Goal: Communication & Community: Ask a question

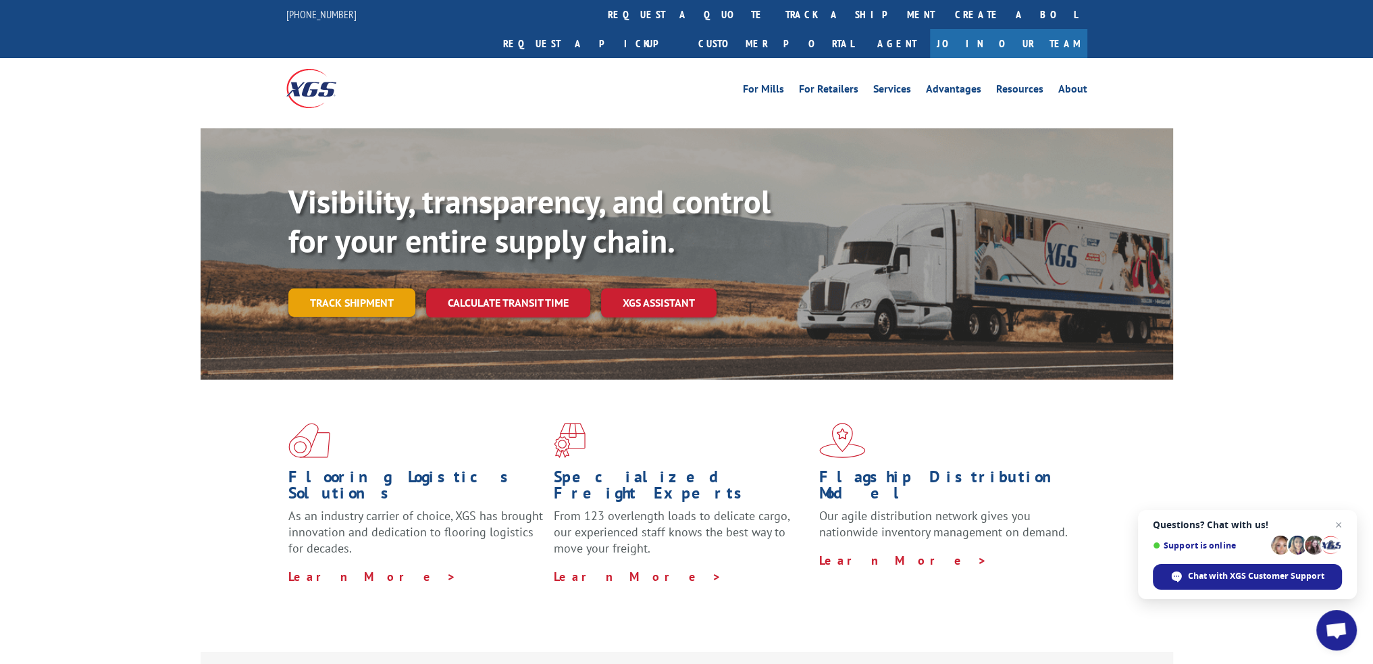
drag, startPoint x: 354, startPoint y: 288, endPoint x: 353, endPoint y: 274, distance: 14.2
click at [354, 288] on div "Visibility, transparency, and control for your entire supply chain. Track shipm…" at bounding box center [730, 276] width 884 height 188
click at [353, 288] on link "Track shipment" at bounding box center [351, 302] width 127 height 28
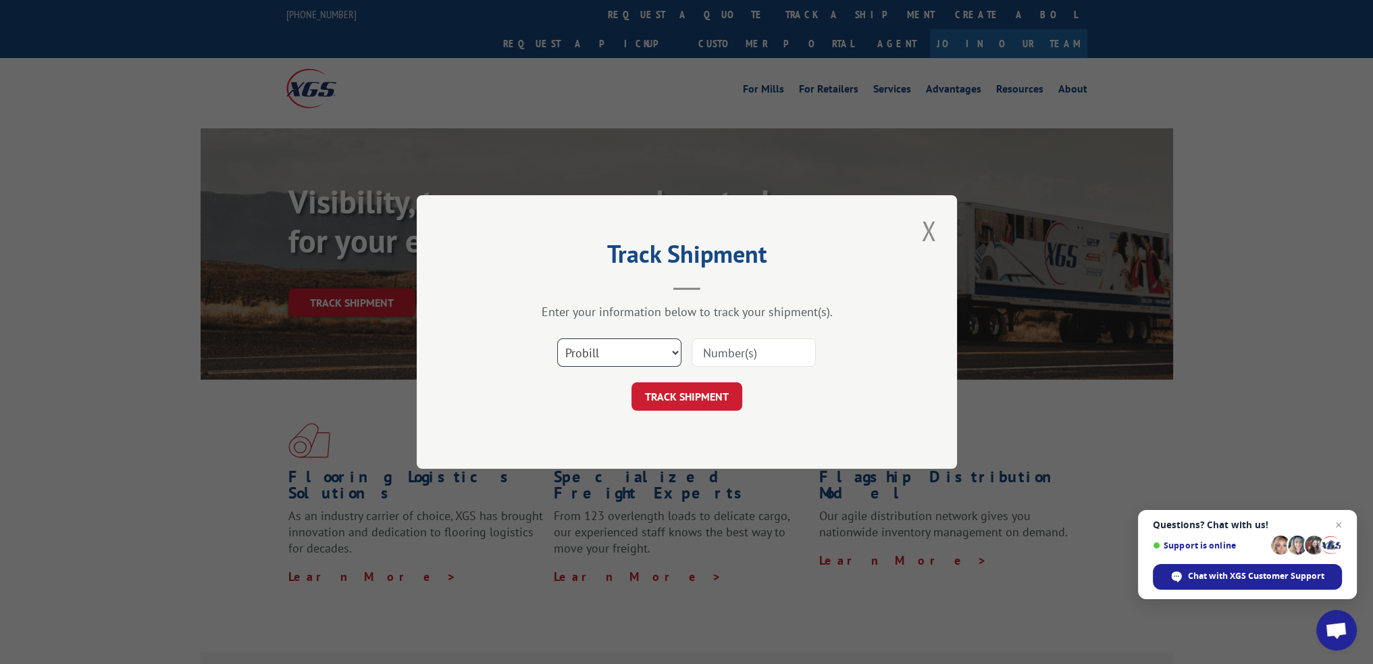
click at [621, 353] on select "Select category... Probill BOL PO" at bounding box center [619, 352] width 124 height 28
select select "po"
click at [557, 338] on select "Select category... Probill BOL PO" at bounding box center [619, 352] width 124 height 28
paste input "07505174"
type input "07505174"
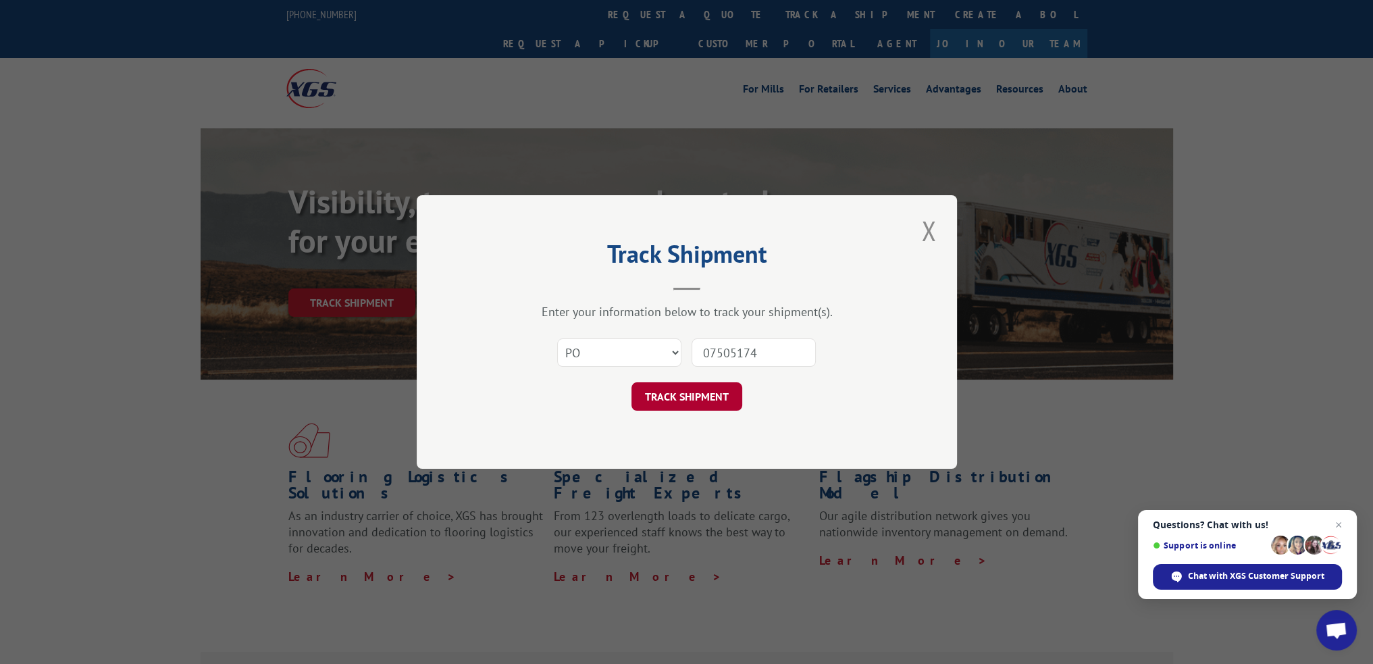
click at [688, 402] on button "TRACK SHIPMENT" at bounding box center [686, 396] width 111 height 28
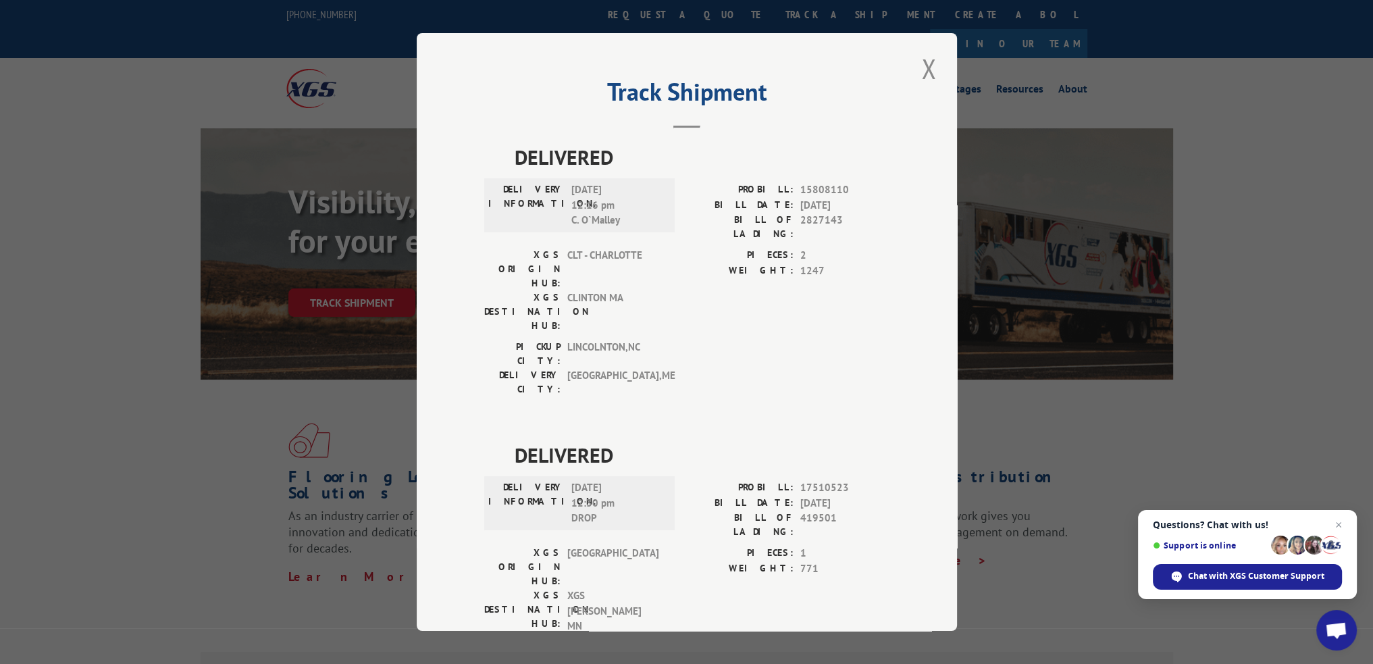
scroll to position [10, 0]
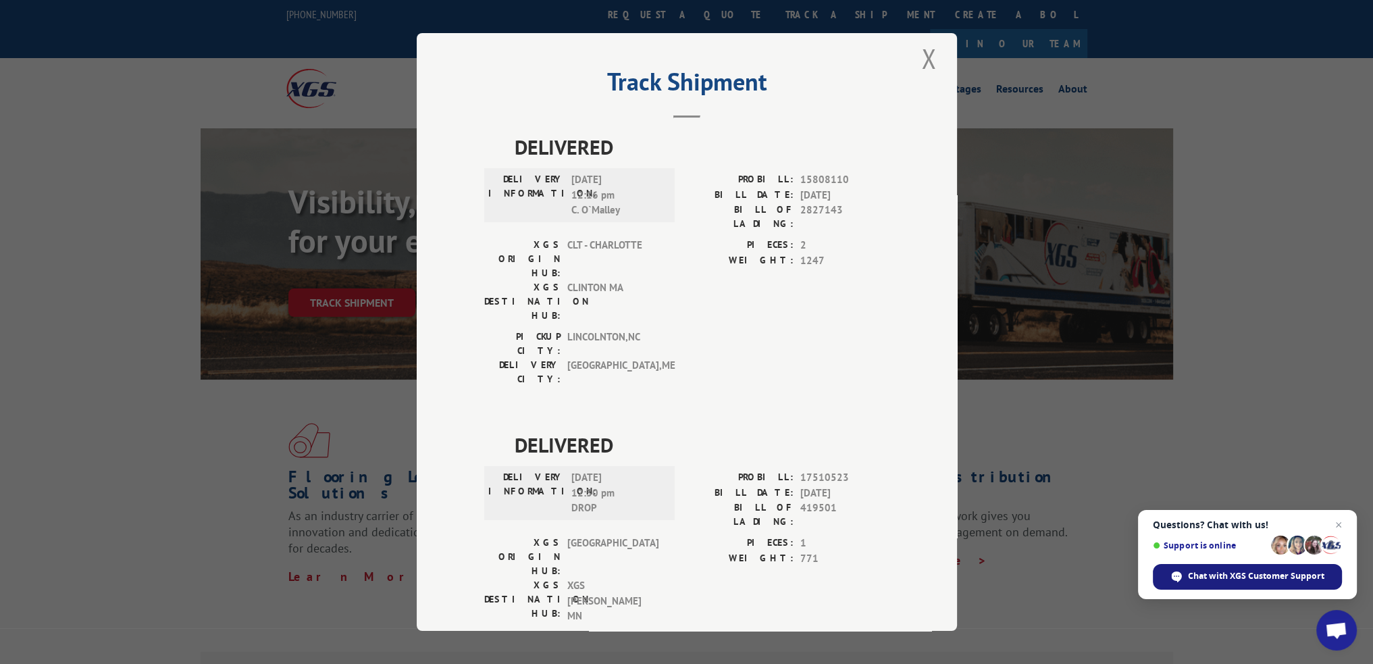
click at [1289, 583] on span "Chat with XGS Customer Support" at bounding box center [1246, 577] width 189 height 26
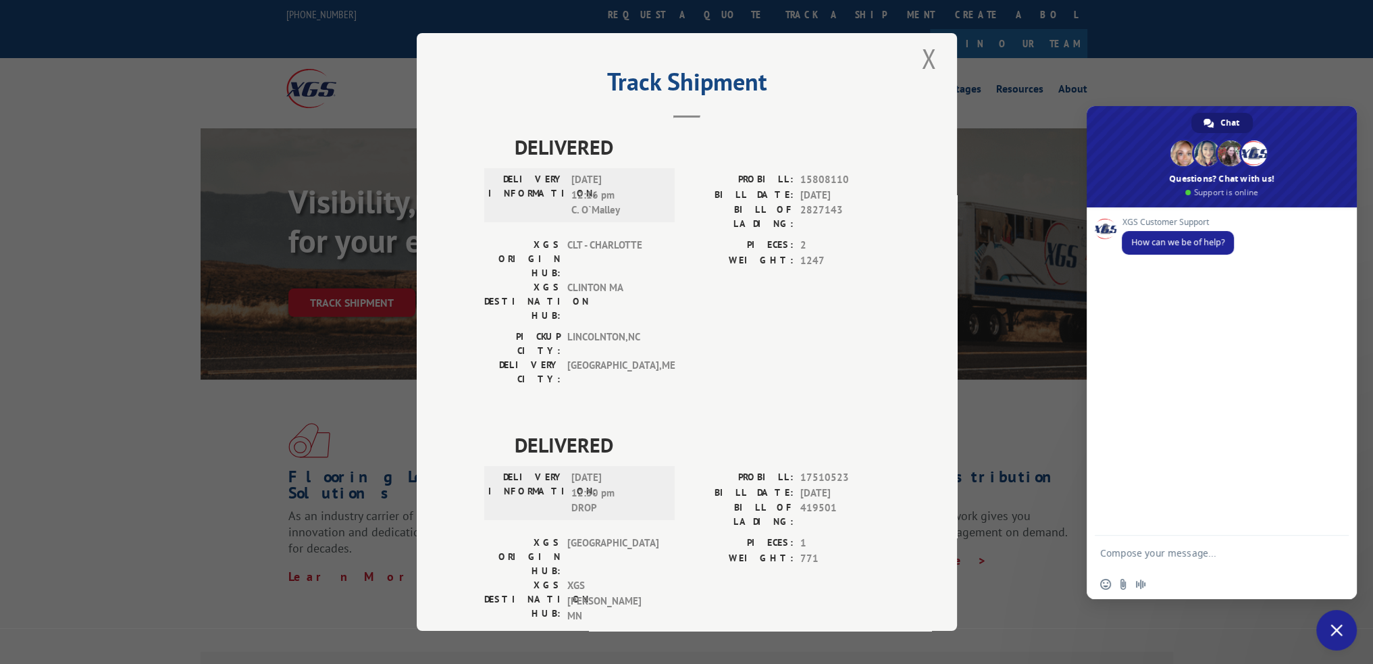
scroll to position [0, 0]
click at [1223, 558] on textarea "Compose your message..." at bounding box center [1208, 552] width 216 height 34
click at [1257, 552] on textarea "Can I get a signed BOL for PO" at bounding box center [1208, 552] width 216 height 34
type textarea "Can I get a signed BOL for PO 07505174?"
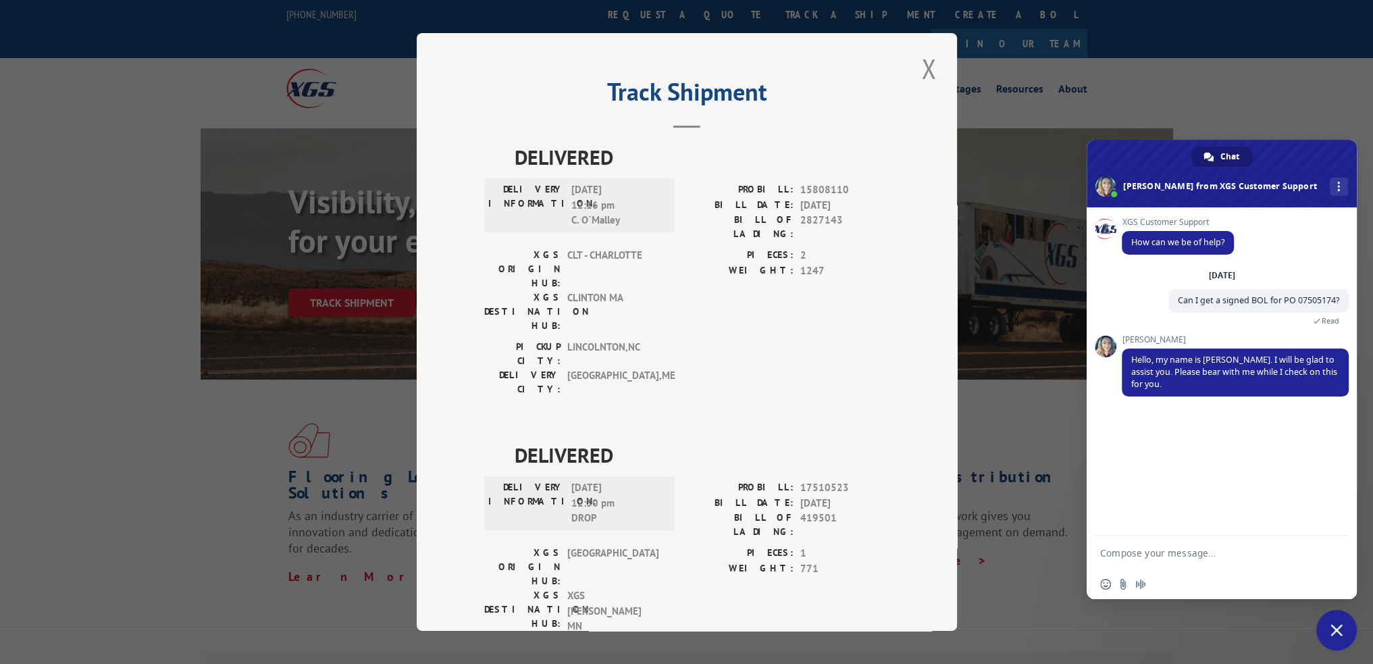
click at [1218, 559] on textarea "Compose your message..." at bounding box center [1208, 552] width 216 height 34
type textarea "Thanks [PERSON_NAME] - Probill is 17510523 if that helps"
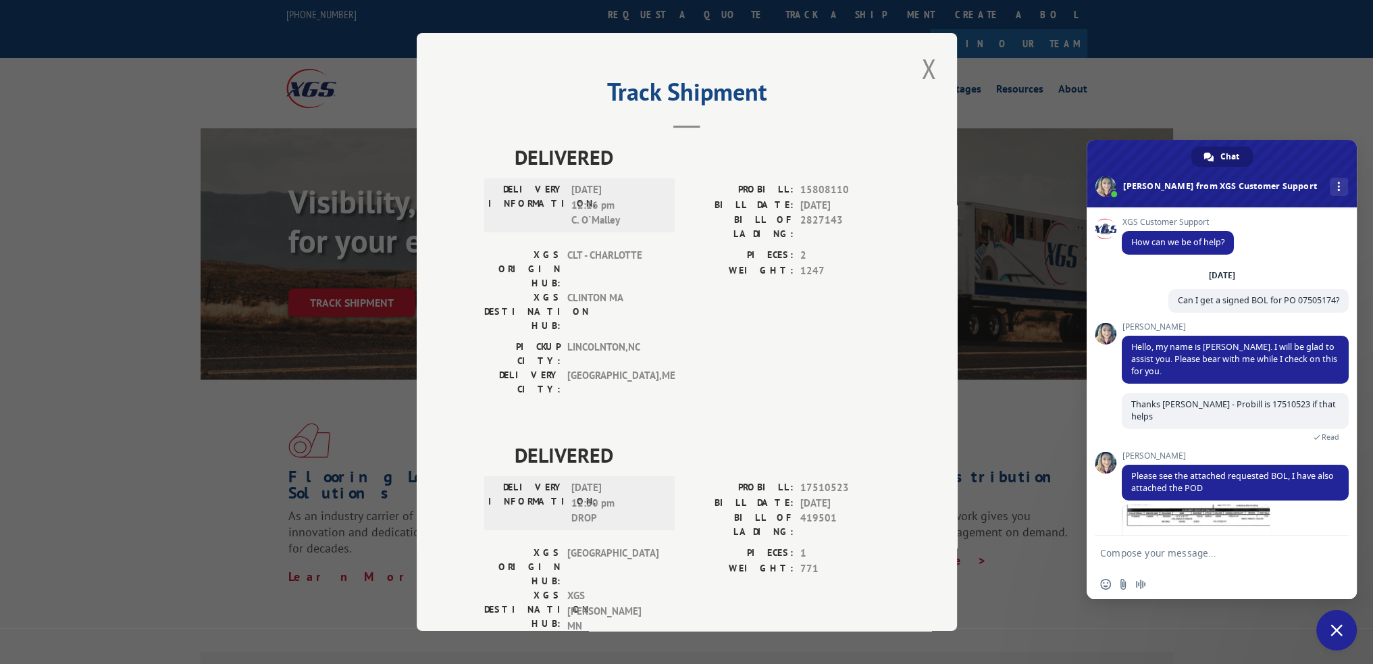
scroll to position [141, 0]
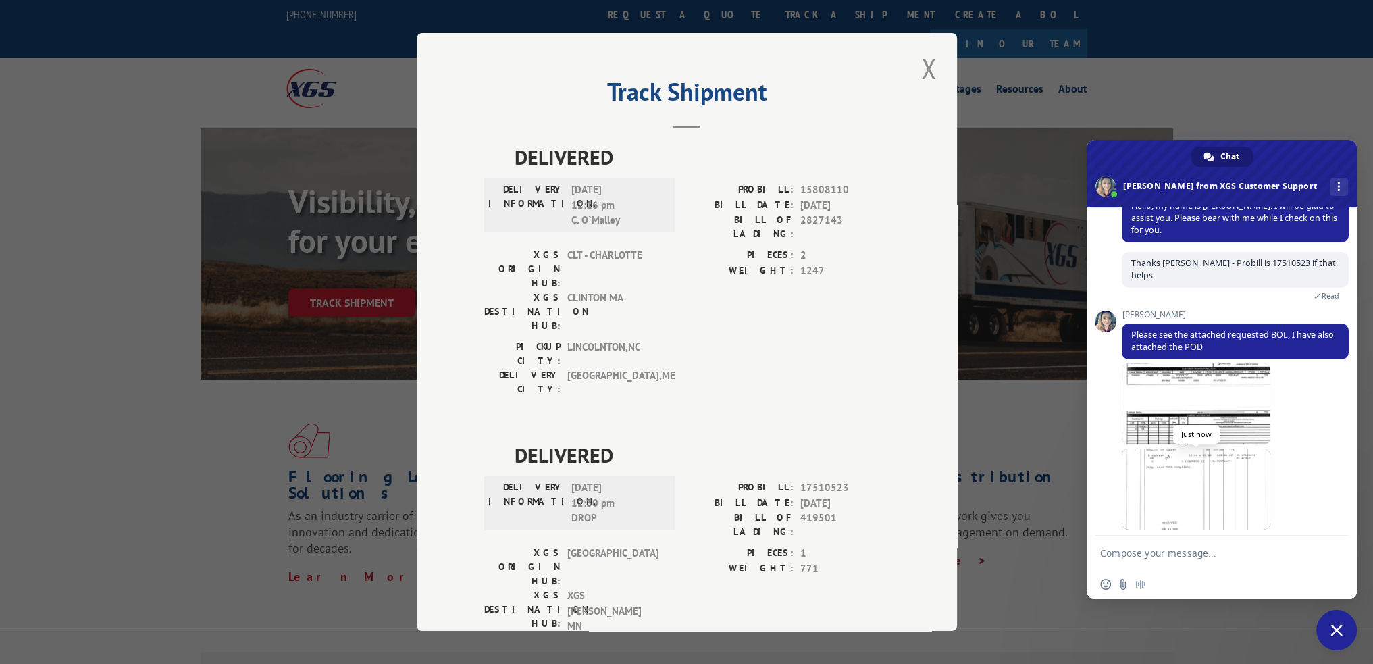
click at [1207, 454] on span at bounding box center [1195, 488] width 149 height 81
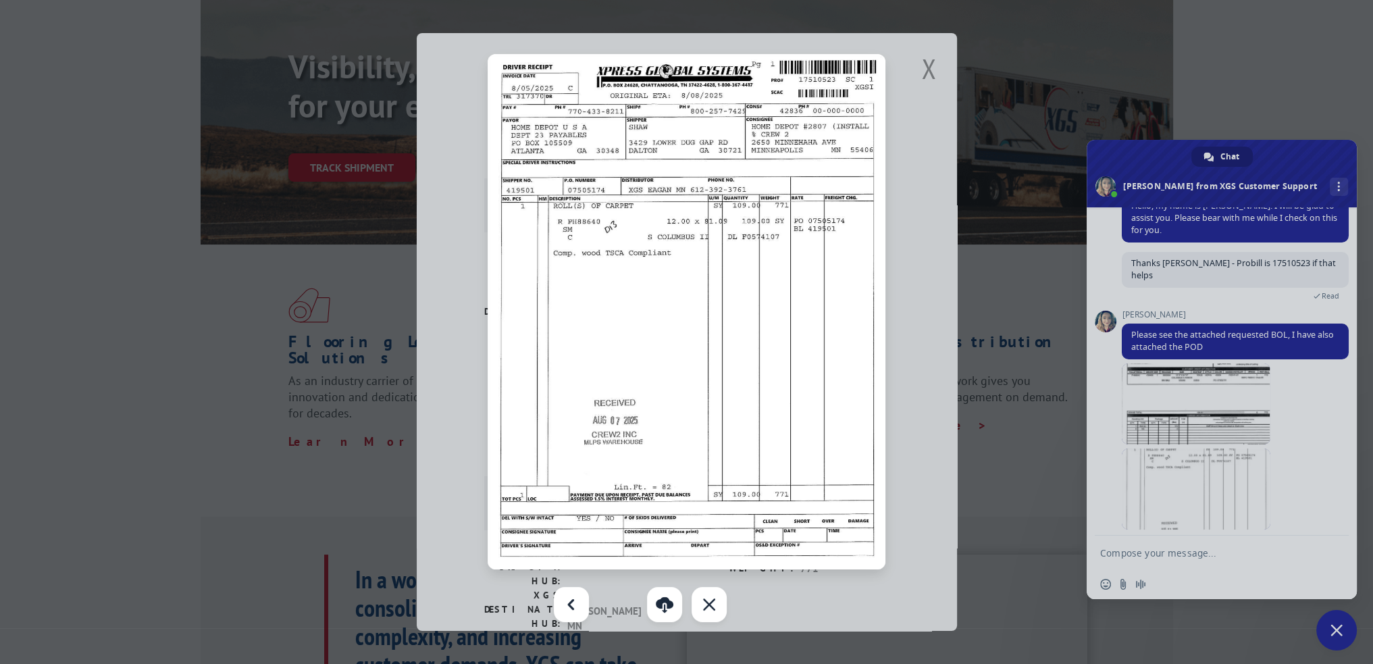
scroll to position [0, 0]
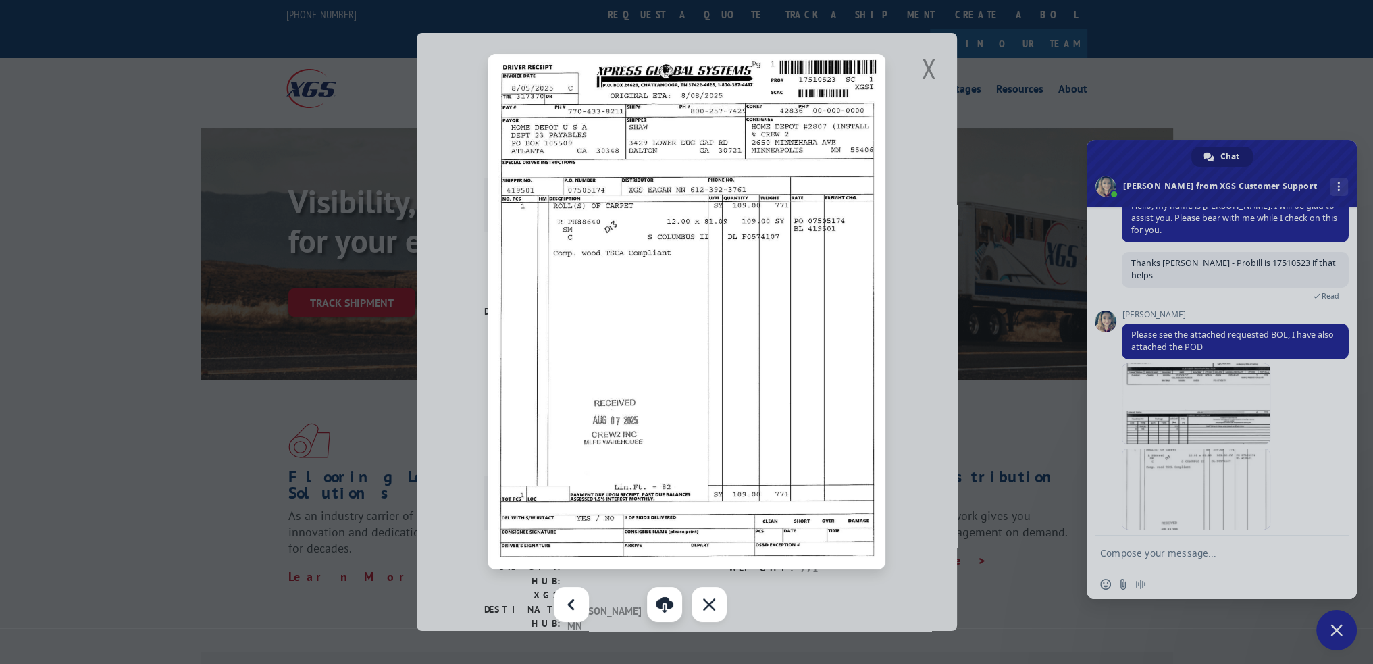
click at [666, 606] on link at bounding box center [664, 604] width 35 height 35
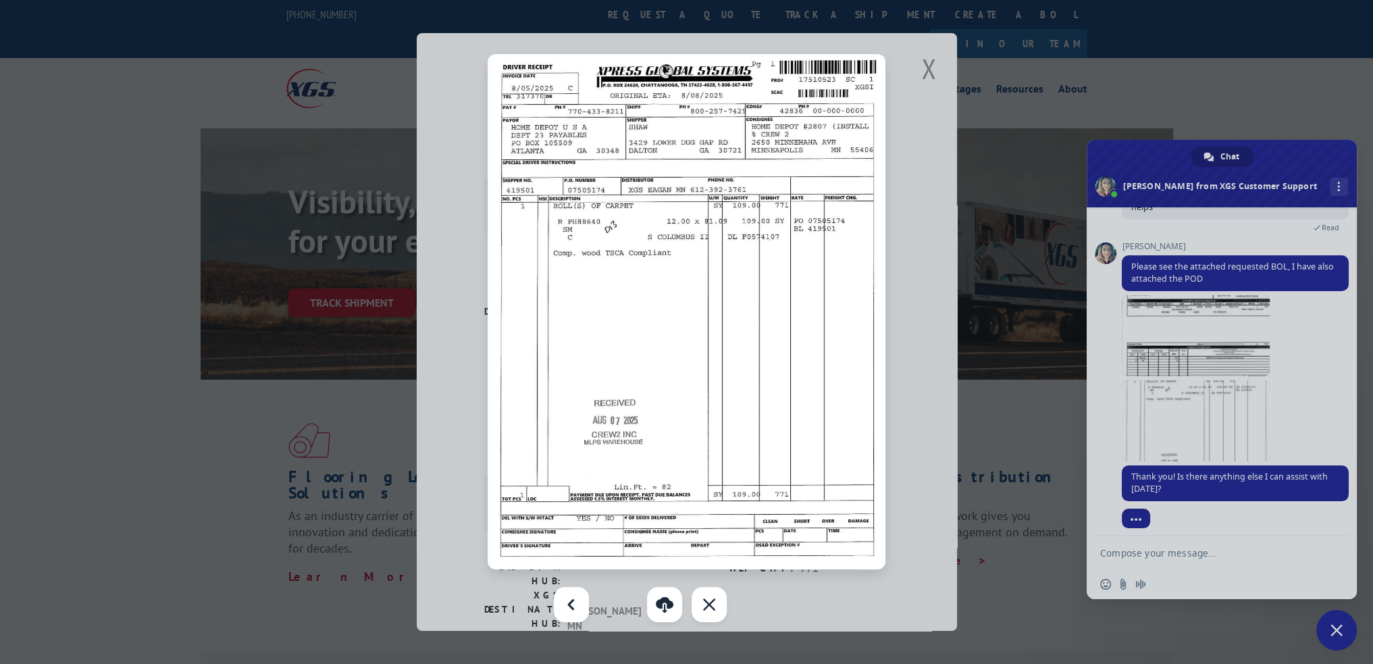
click at [1218, 557] on div at bounding box center [686, 332] width 1373 height 664
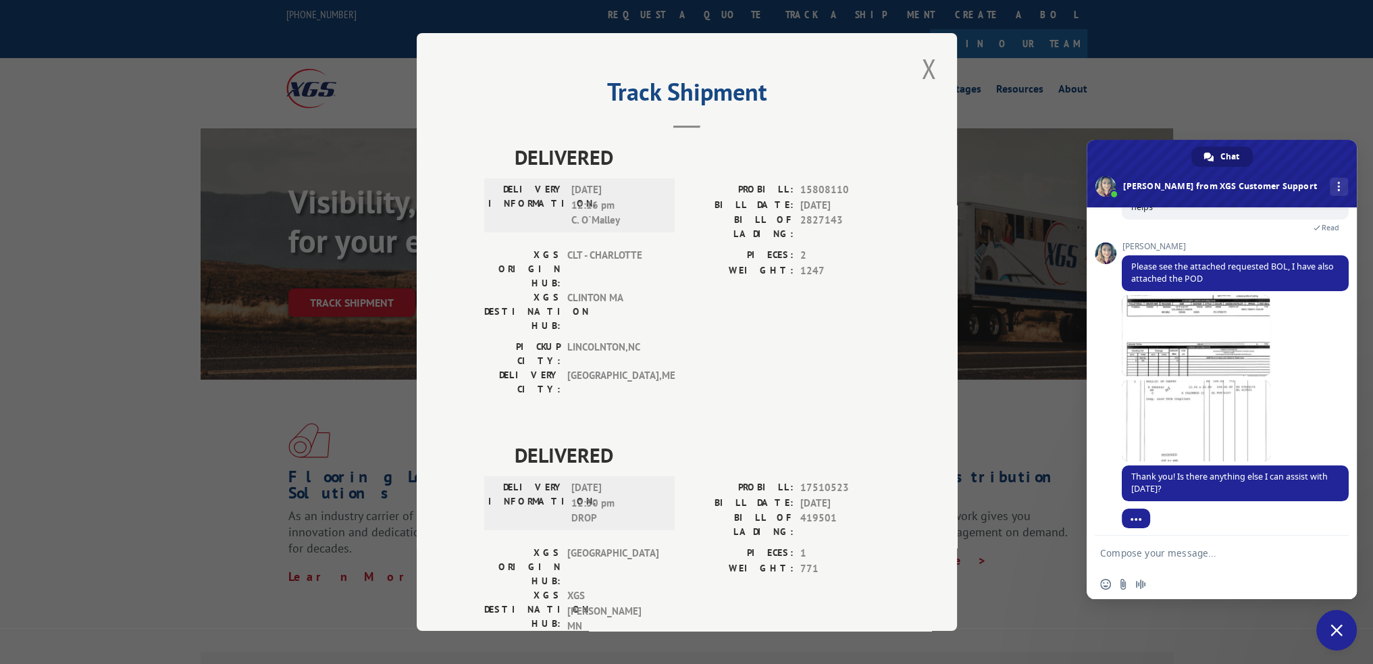
click at [1162, 545] on textarea "Compose your message..." at bounding box center [1208, 552] width 216 height 34
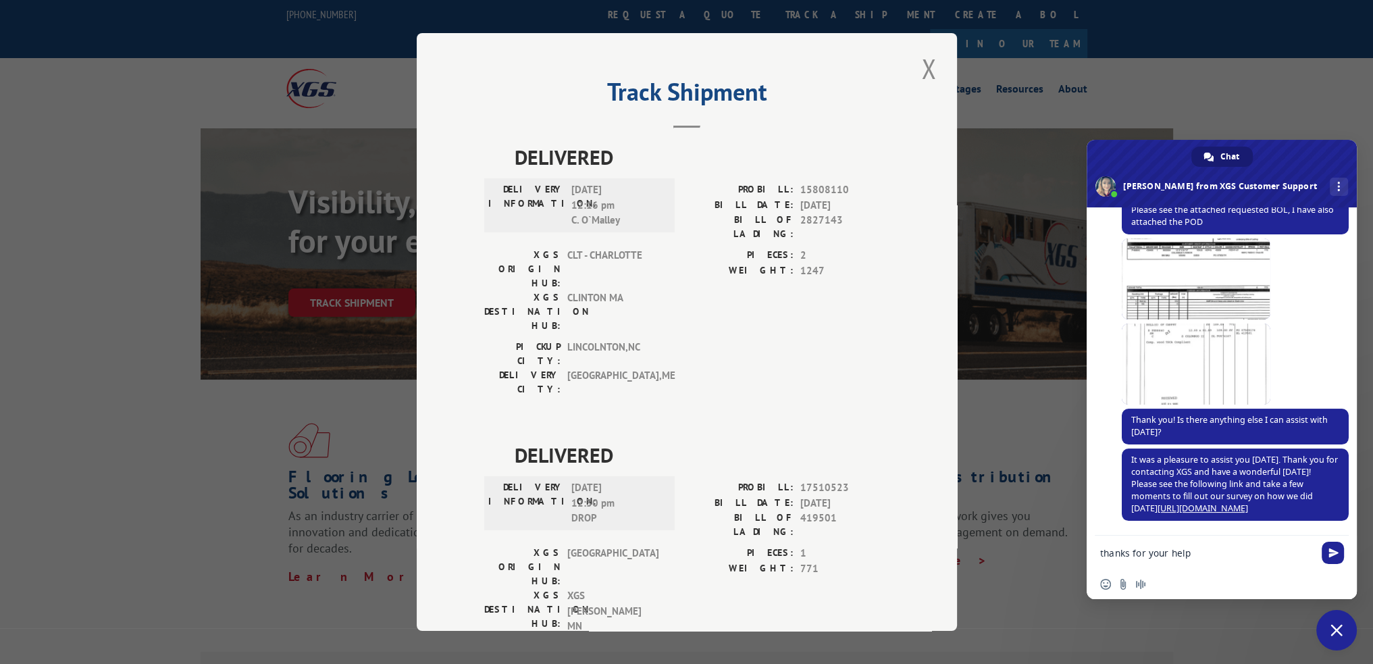
type textarea "thanks for your help!"
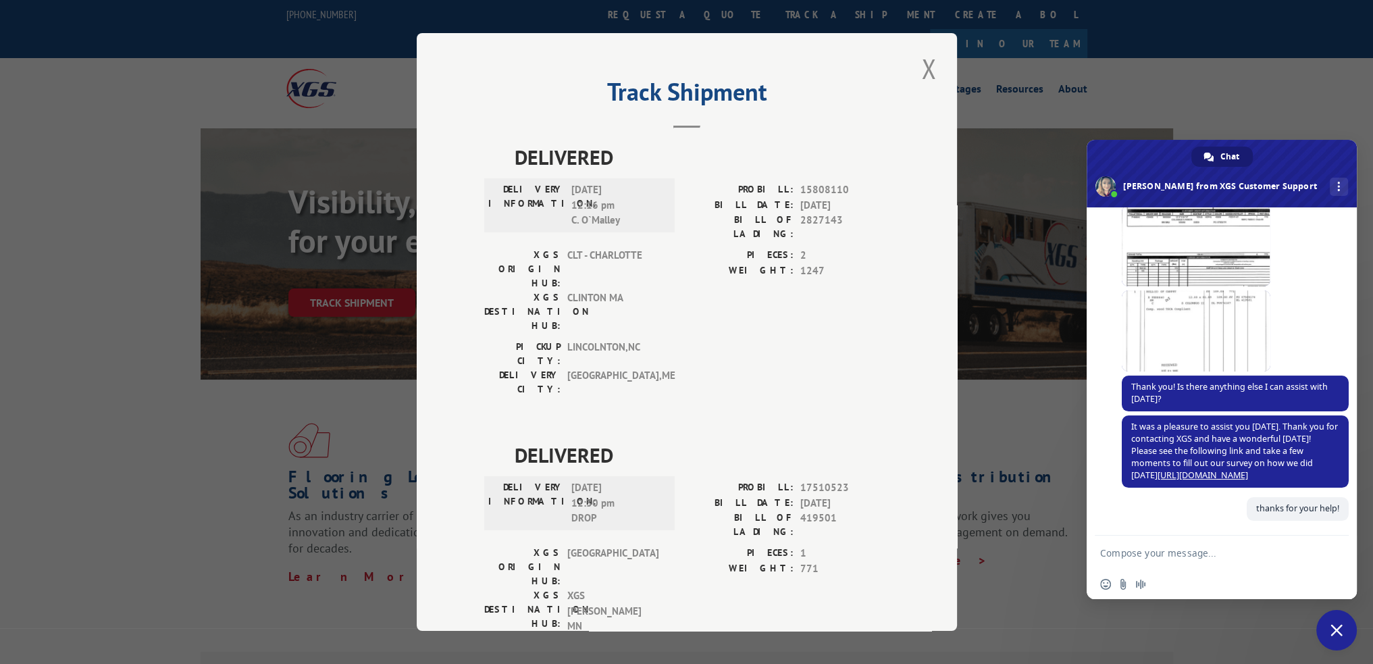
scroll to position [308, 0]
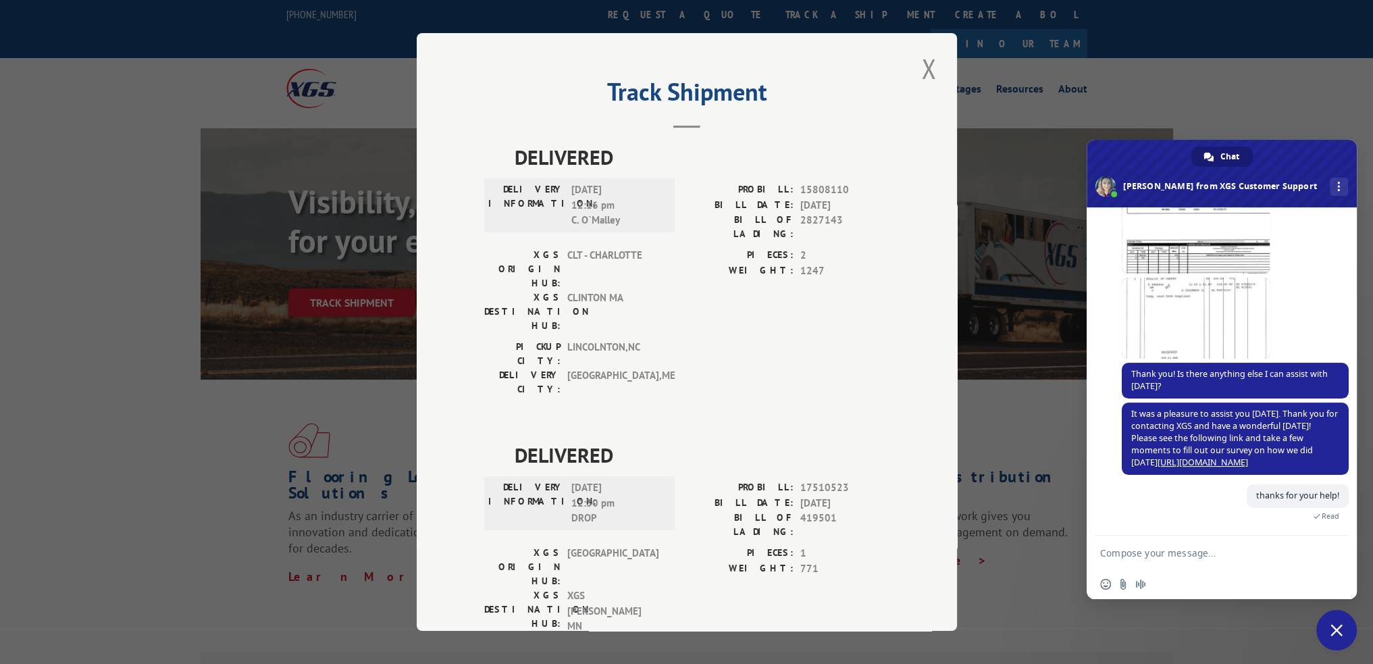
click at [1334, 630] on span "Close chat" at bounding box center [1336, 630] width 12 height 12
